Goal: Complete application form

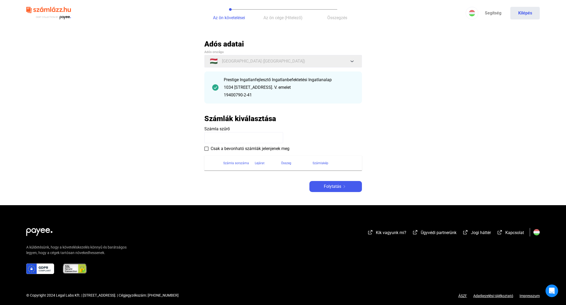
click at [231, 138] on input at bounding box center [243, 137] width 79 height 11
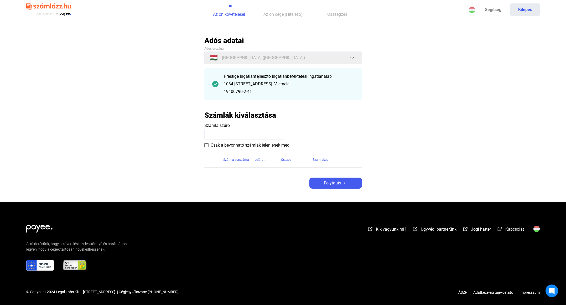
scroll to position [4, 0]
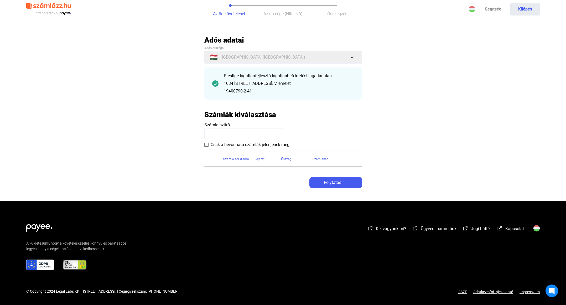
click at [258, 133] on input at bounding box center [243, 133] width 79 height 11
type input "**********"
click at [254, 134] on input "**********" at bounding box center [243, 133] width 79 height 11
click at [208, 143] on label "Csak a bevonható számlák jelenjenek meg" at bounding box center [246, 145] width 85 height 6
click at [206, 144] on span at bounding box center [206, 145] width 4 height 4
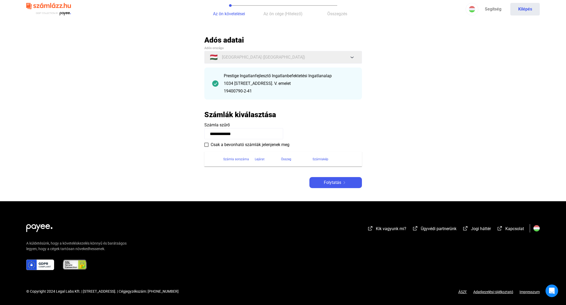
drag, startPoint x: 243, startPoint y: 133, endPoint x: 190, endPoint y: 125, distance: 53.2
click at [201, 131] on main "**********" at bounding box center [283, 118] width 566 height 166
click at [335, 181] on span "Folytatás" at bounding box center [332, 182] width 17 height 6
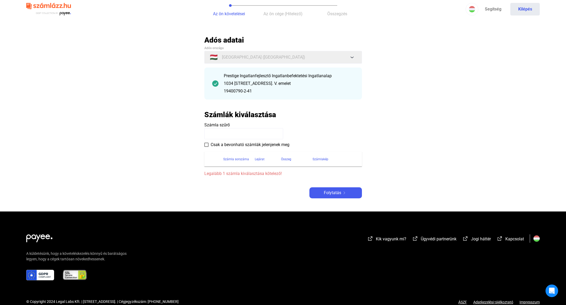
click at [283, 78] on div "Prestige Ingatlanfejlesztő Ingatlanbefektetési Ingatlanalap" at bounding box center [289, 76] width 130 height 6
click at [222, 134] on input at bounding box center [243, 133] width 79 height 11
click at [256, 131] on input at bounding box center [243, 133] width 79 height 11
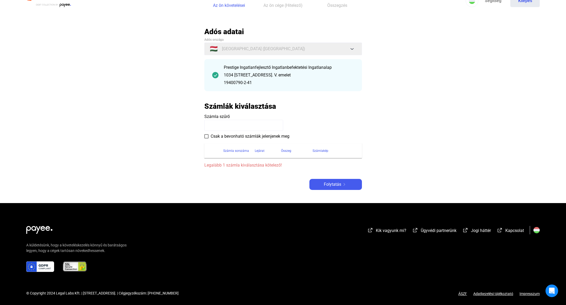
scroll to position [14, 0]
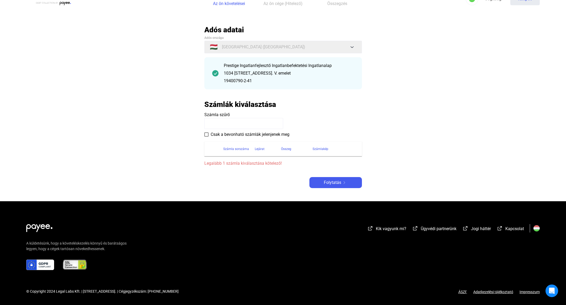
click at [239, 118] on input at bounding box center [243, 123] width 79 height 11
click at [234, 150] on div "Számla sorszáma" at bounding box center [236, 149] width 26 height 6
click at [225, 134] on span "Csak a bevonható számlák jelenjenek meg" at bounding box center [250, 134] width 79 height 6
click at [227, 124] on input at bounding box center [243, 123] width 79 height 11
